Goal: Use online tool/utility: Utilize a website feature to perform a specific function

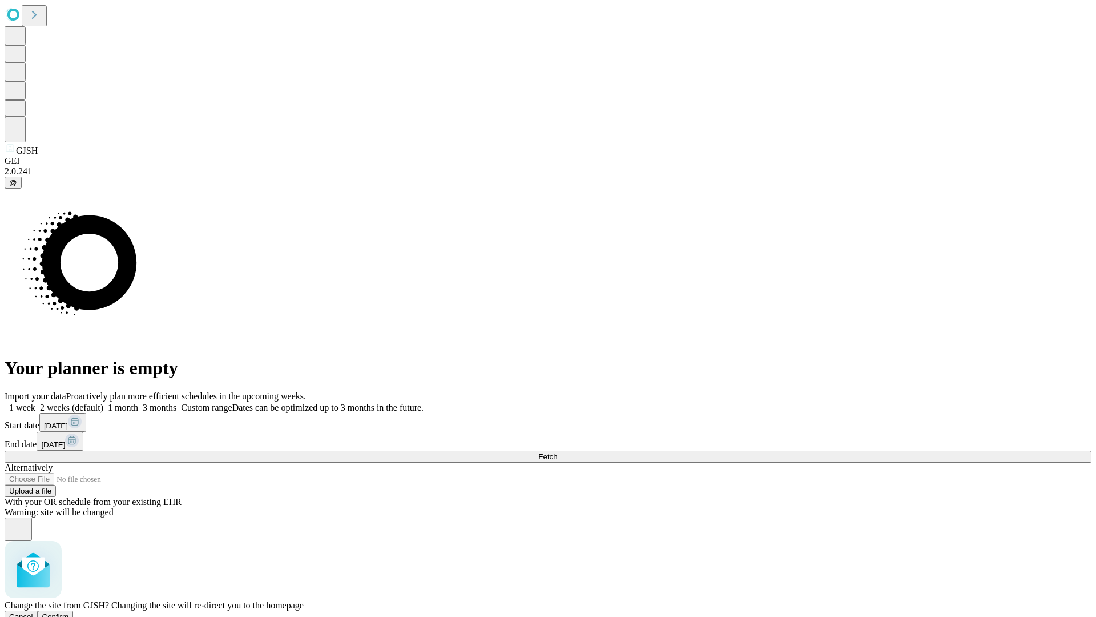
click at [69, 612] on span "Confirm" at bounding box center [55, 616] width 27 height 9
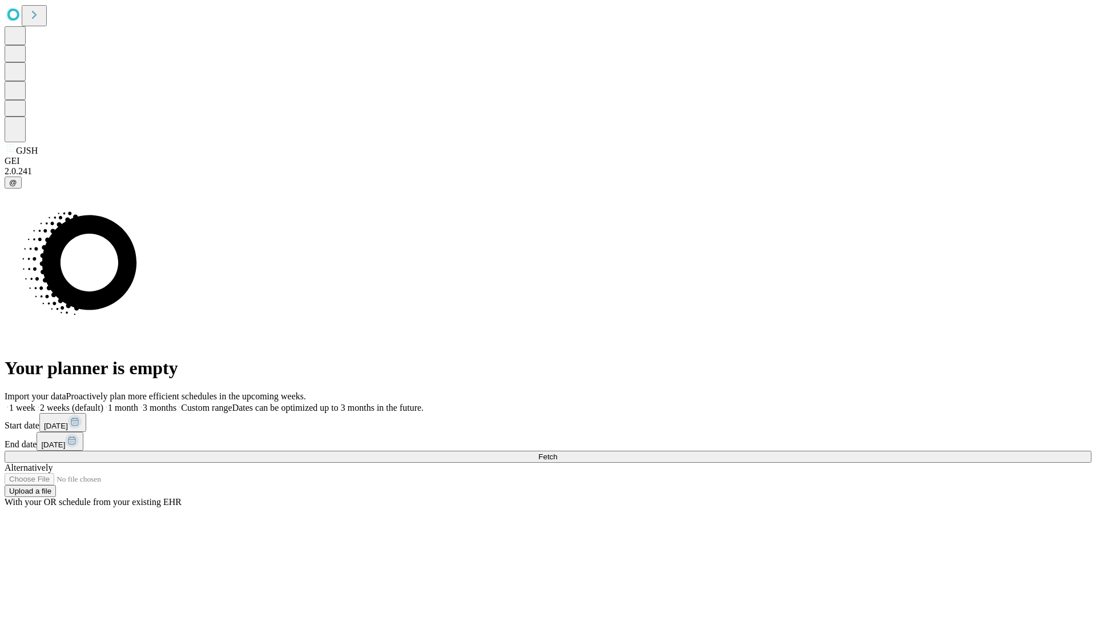
click at [138, 402] on label "1 month" at bounding box center [120, 407] width 35 height 10
click at [557, 452] on span "Fetch" at bounding box center [547, 456] width 19 height 9
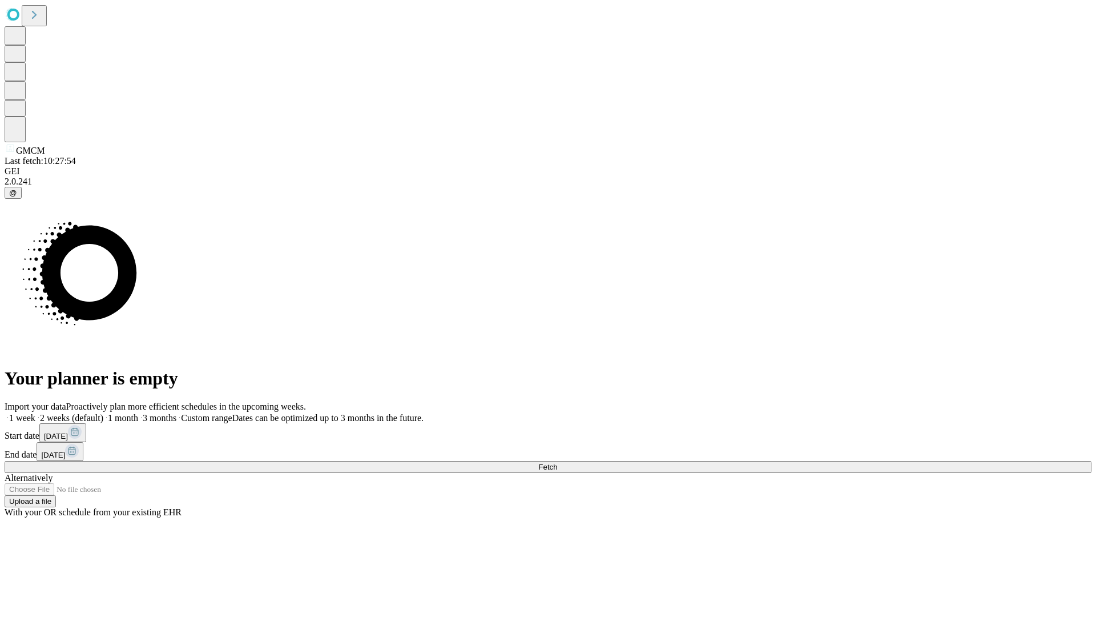
click at [138, 413] on label "1 month" at bounding box center [120, 418] width 35 height 10
click at [557, 462] on span "Fetch" at bounding box center [547, 466] width 19 height 9
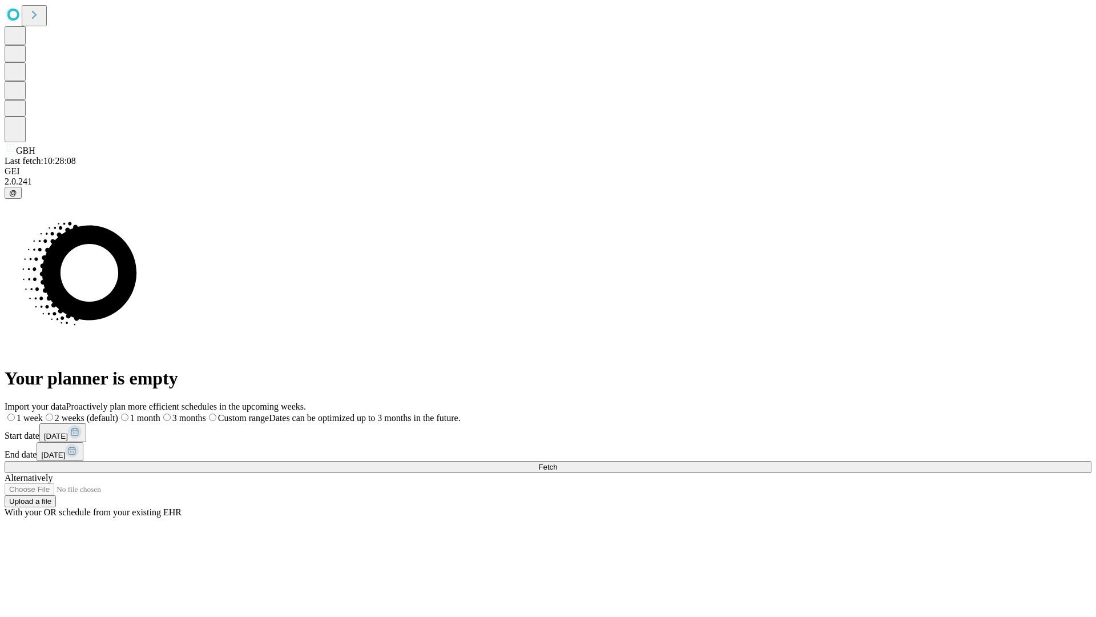
click at [160, 413] on label "1 month" at bounding box center [139, 418] width 42 height 10
click at [557, 462] on span "Fetch" at bounding box center [547, 466] width 19 height 9
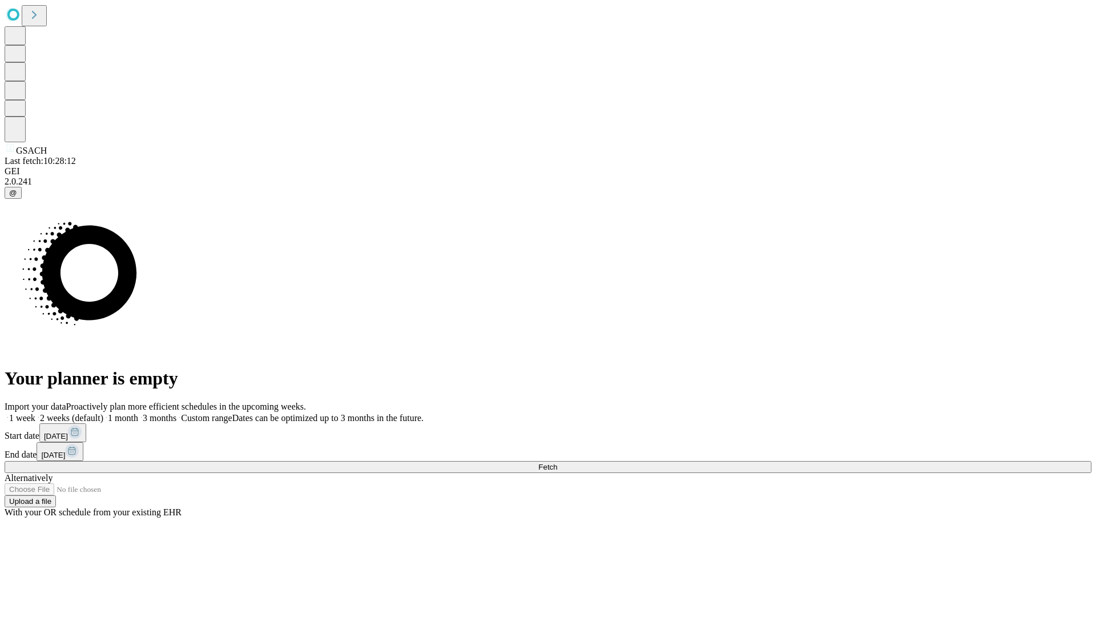
click at [138, 413] on label "1 month" at bounding box center [120, 418] width 35 height 10
click at [557, 462] on span "Fetch" at bounding box center [547, 466] width 19 height 9
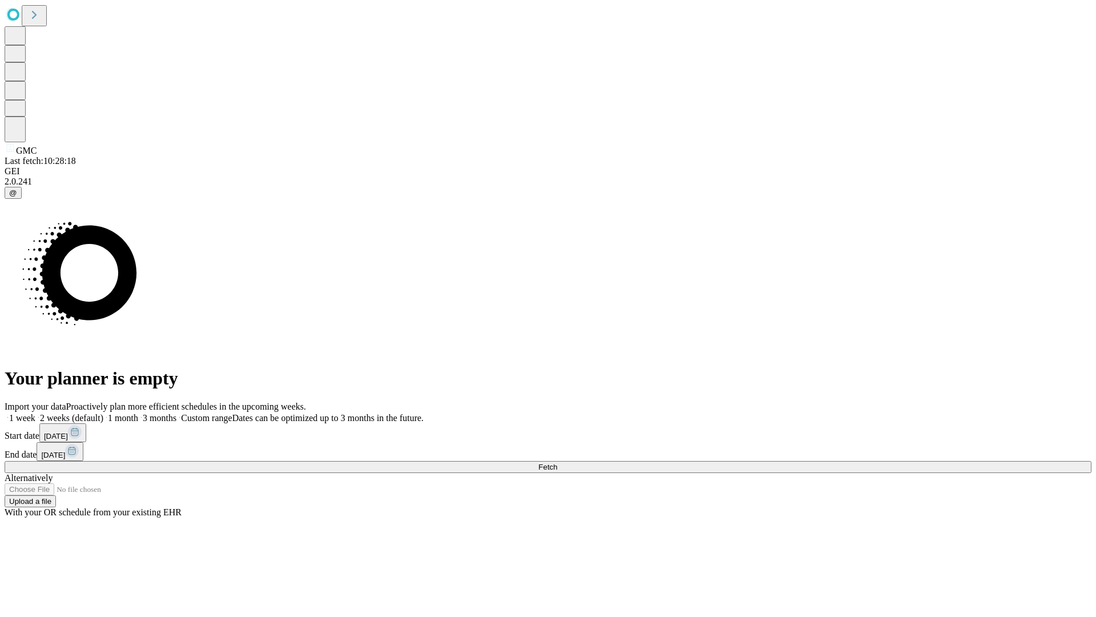
click at [138, 413] on label "1 month" at bounding box center [120, 418] width 35 height 10
click at [557, 462] on span "Fetch" at bounding box center [547, 466] width 19 height 9
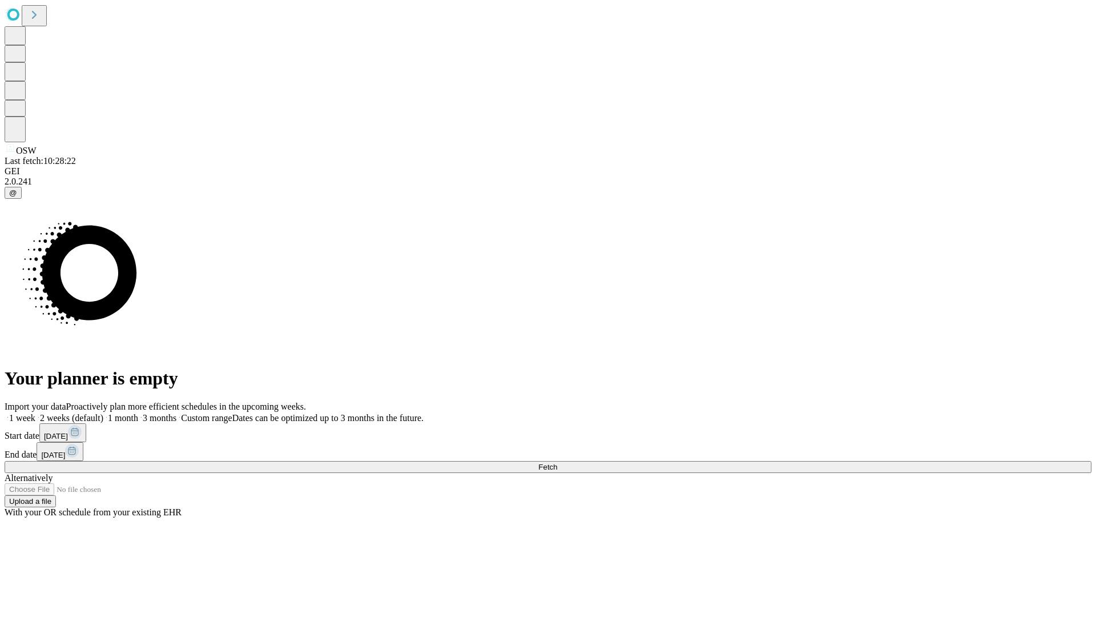
click at [557, 462] on span "Fetch" at bounding box center [547, 466] width 19 height 9
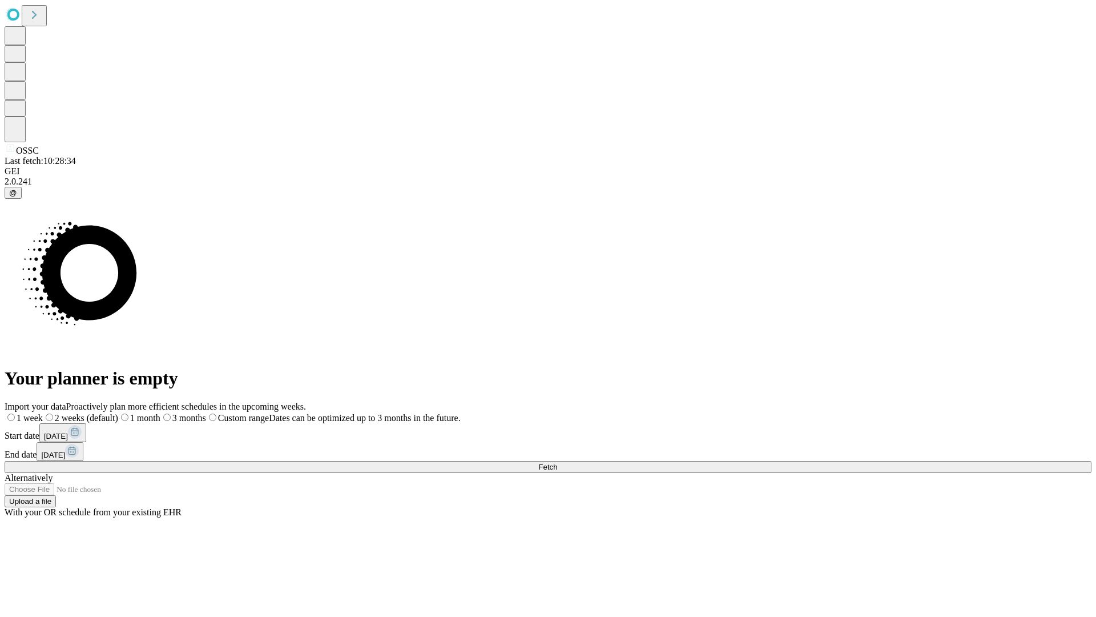
click at [160, 413] on label "1 month" at bounding box center [139, 418] width 42 height 10
click at [557, 462] on span "Fetch" at bounding box center [547, 466] width 19 height 9
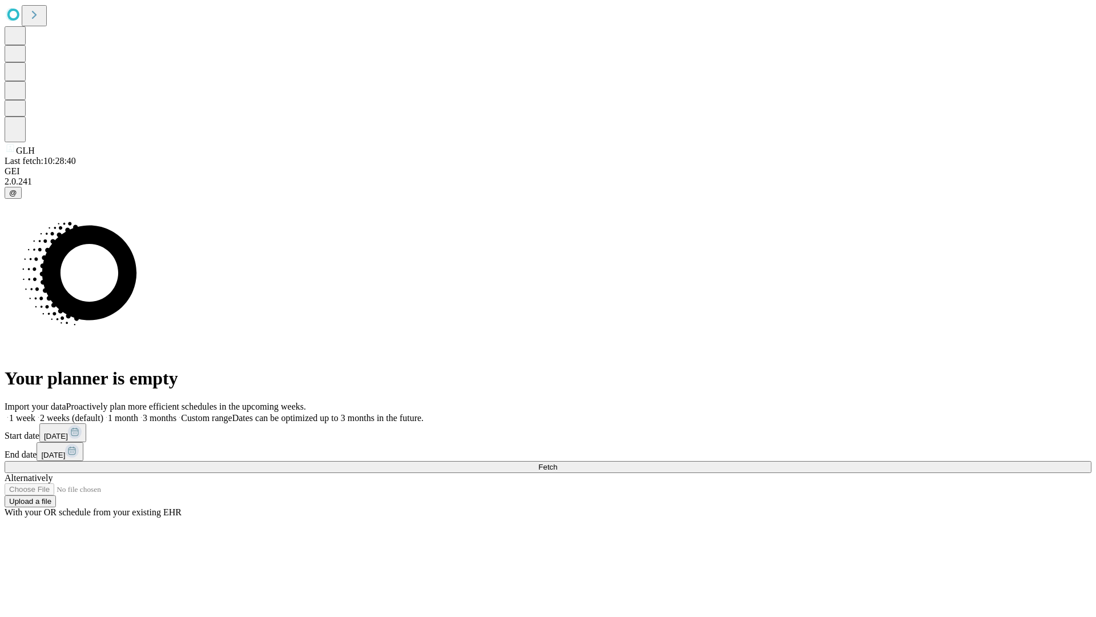
click at [138, 413] on label "1 month" at bounding box center [120, 418] width 35 height 10
click at [557, 462] on span "Fetch" at bounding box center [547, 466] width 19 height 9
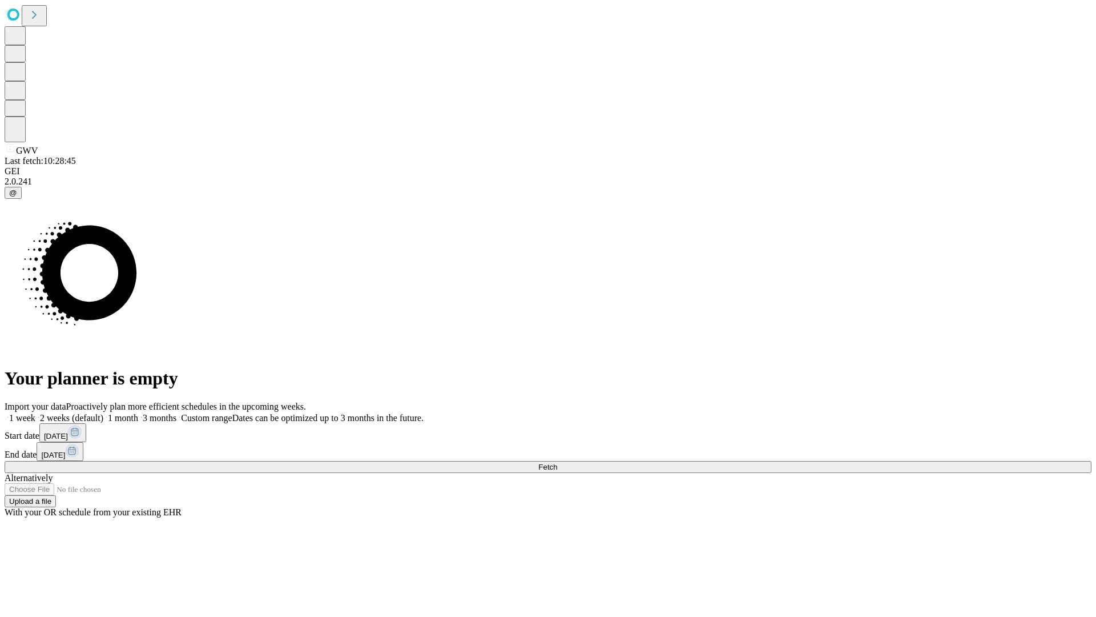
click at [138, 413] on label "1 month" at bounding box center [120, 418] width 35 height 10
click at [557, 462] on span "Fetch" at bounding box center [547, 466] width 19 height 9
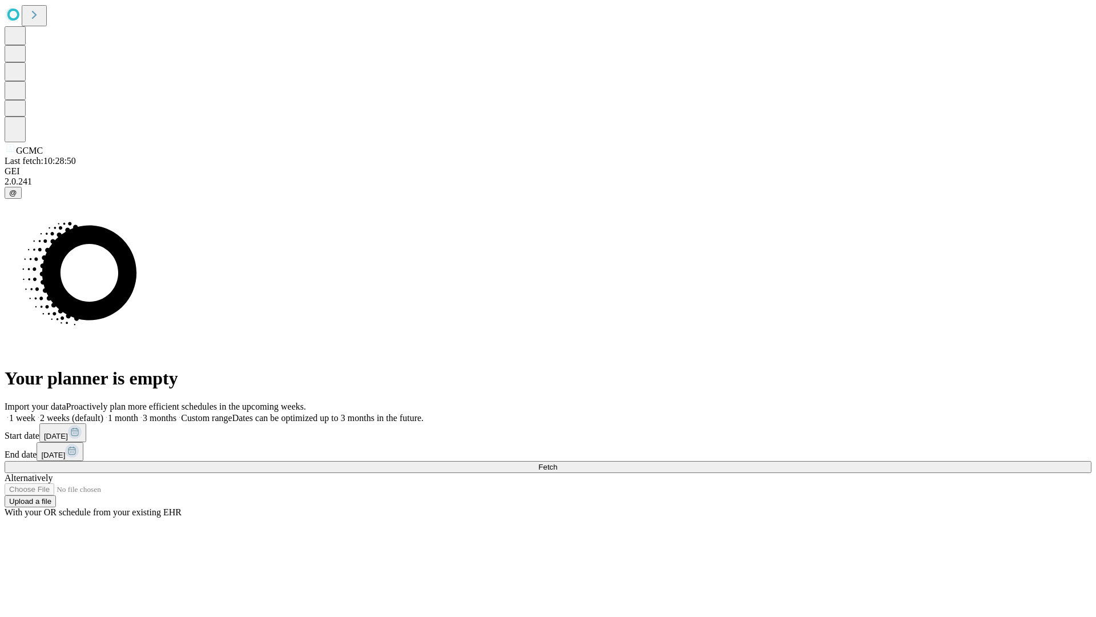
click at [138, 413] on label "1 month" at bounding box center [120, 418] width 35 height 10
click at [557, 462] on span "Fetch" at bounding box center [547, 466] width 19 height 9
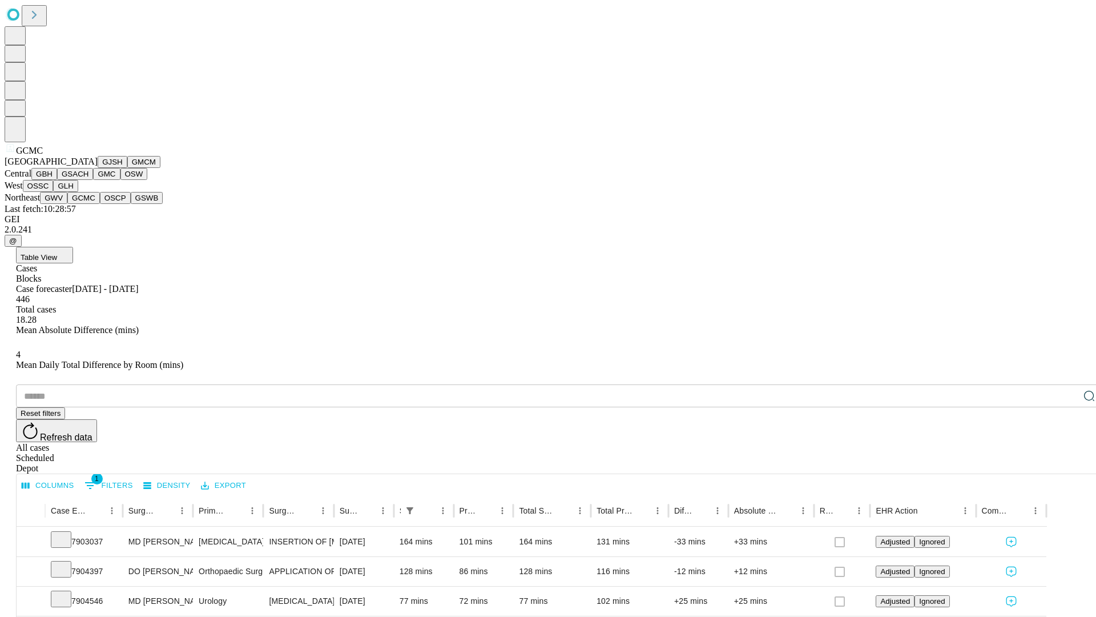
click at [100, 204] on button "OSCP" at bounding box center [115, 198] width 31 height 12
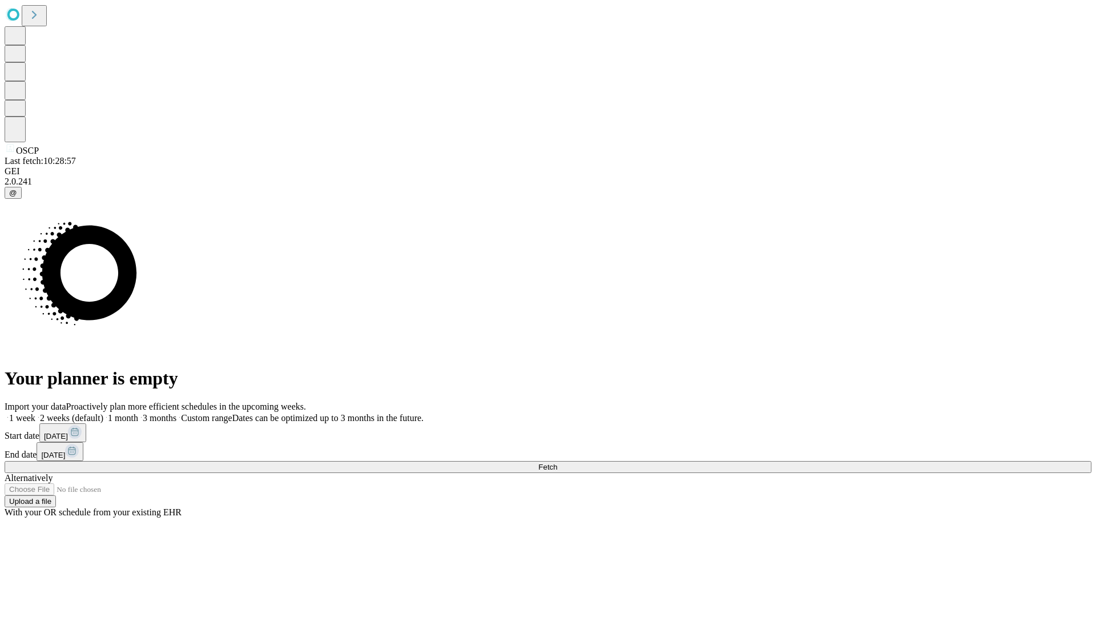
click at [138, 413] on label "1 month" at bounding box center [120, 418] width 35 height 10
click at [557, 462] on span "Fetch" at bounding box center [547, 466] width 19 height 9
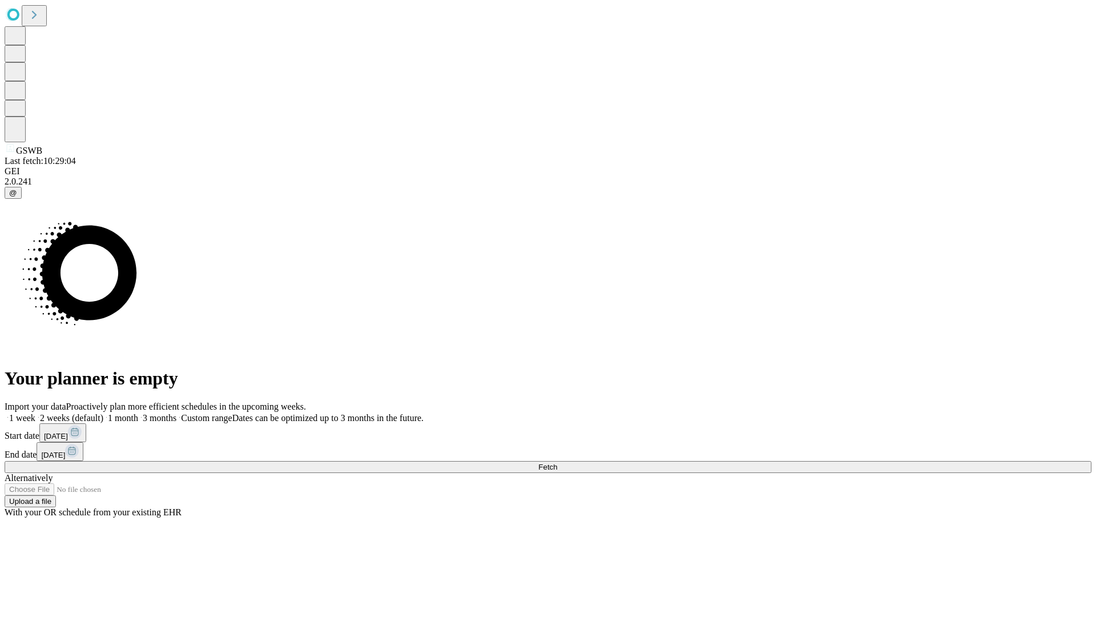
click at [138, 413] on label "1 month" at bounding box center [120, 418] width 35 height 10
click at [557, 462] on span "Fetch" at bounding box center [547, 466] width 19 height 9
